Goal: Check status: Check status

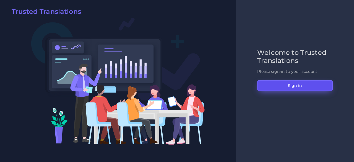
click at [273, 87] on button "Sign in" at bounding box center [294, 85] width 75 height 11
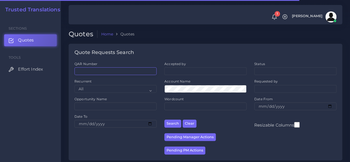
click at [125, 72] on input "QAR Number" at bounding box center [115, 71] width 82 height 8
paste input "QAR118417"
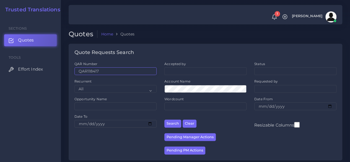
type input "QAR118417"
click at [164, 119] on button "Search" at bounding box center [172, 123] width 17 height 8
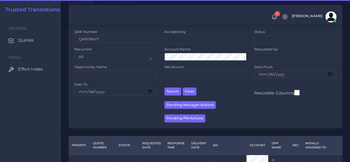
scroll to position [83, 0]
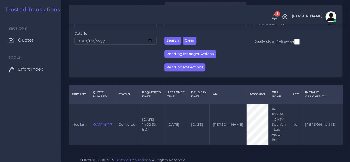
click at [98, 125] on link "QAR118417" at bounding box center [102, 124] width 19 height 4
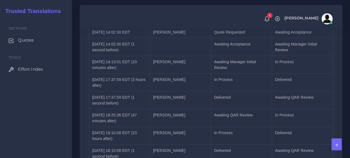
scroll to position [1105, 0]
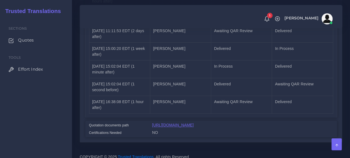
click at [166, 122] on link "[URL][DOMAIN_NAME]" at bounding box center [172, 124] width 41 height 4
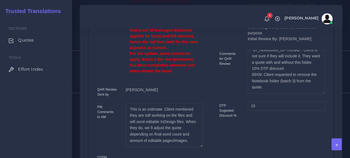
scroll to position [87, 0]
click at [27, 43] on span "Quotes" at bounding box center [27, 40] width 16 height 6
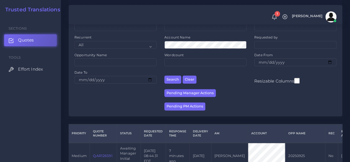
scroll to position [83, 0]
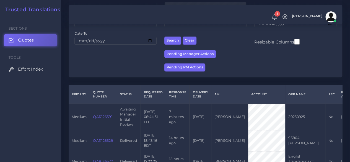
click at [100, 116] on link "QAR126591" at bounding box center [102, 116] width 19 height 4
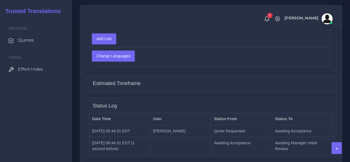
scroll to position [450, 0]
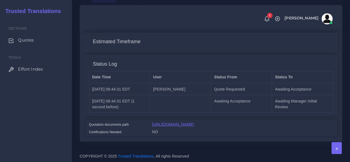
click at [161, 122] on link "[URL][DOMAIN_NAME]" at bounding box center [172, 124] width 41 height 4
